Goal: Information Seeking & Learning: Learn about a topic

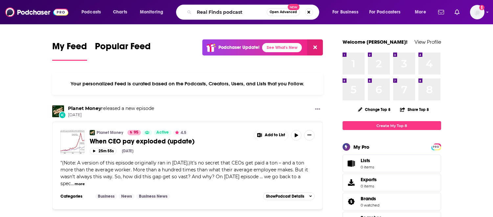
type input "Real Finds podcast"
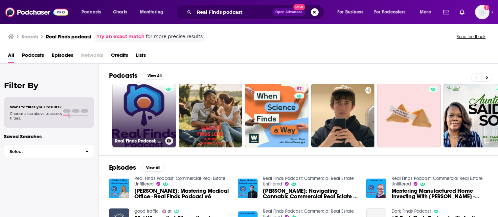
click at [136, 118] on link "Real Finds Podcast: Commercial Real Estate Unfiltered" at bounding box center [144, 116] width 64 height 64
